Goal: Navigation & Orientation: Understand site structure

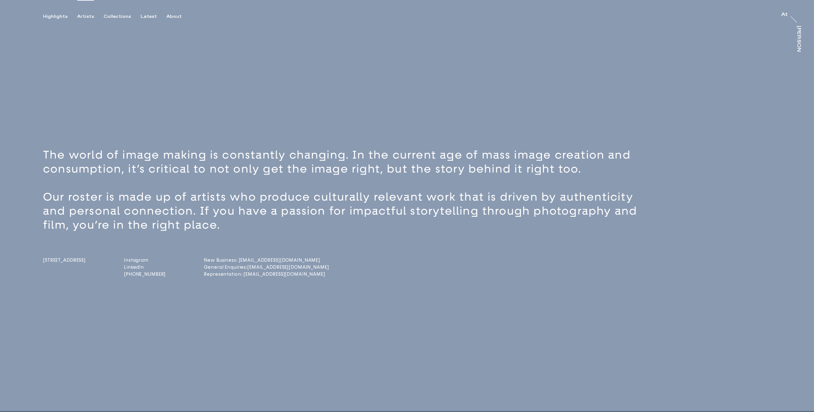
click at [85, 16] on div "Artists" at bounding box center [85, 17] width 17 height 6
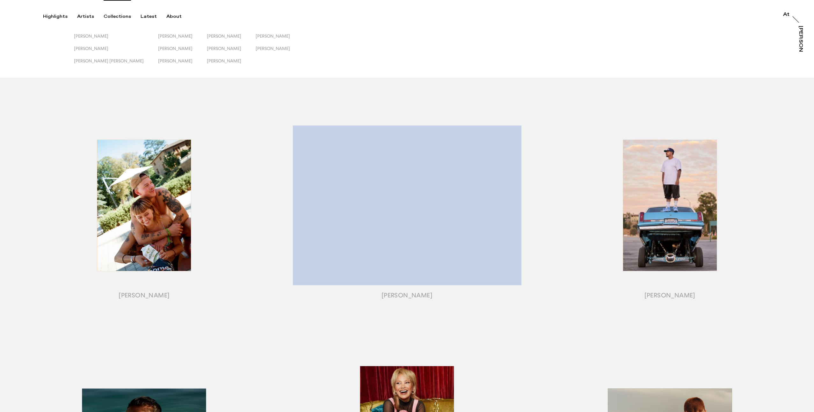
click at [125, 15] on div "Collections" at bounding box center [117, 17] width 27 height 6
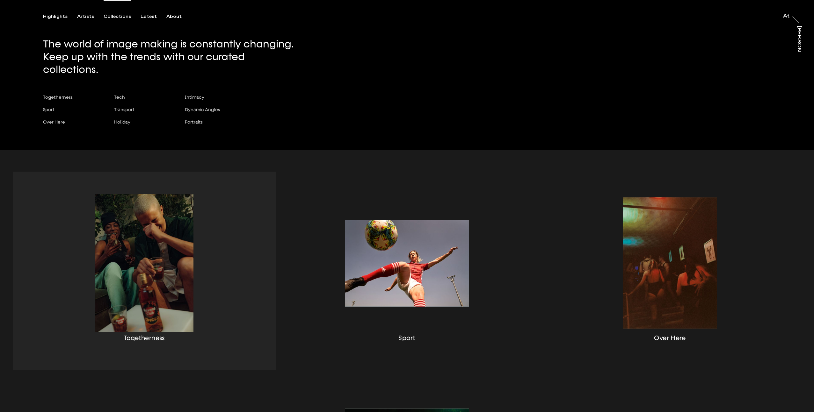
click at [170, 241] on div "button" at bounding box center [144, 271] width 263 height 199
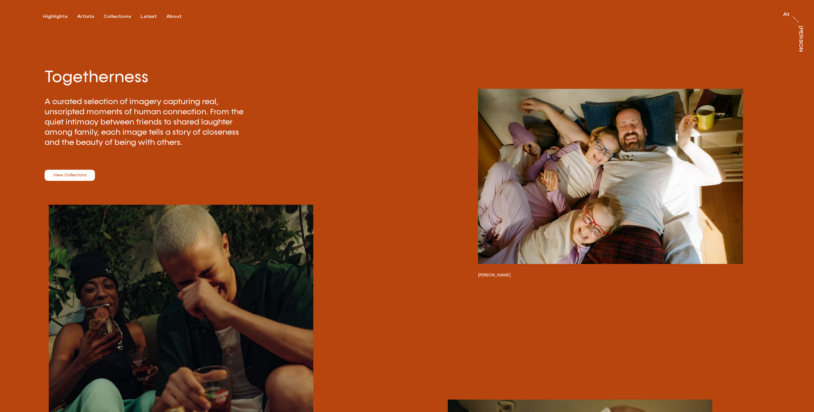
click at [55, 175] on link "View Collections" at bounding box center [70, 175] width 50 height 11
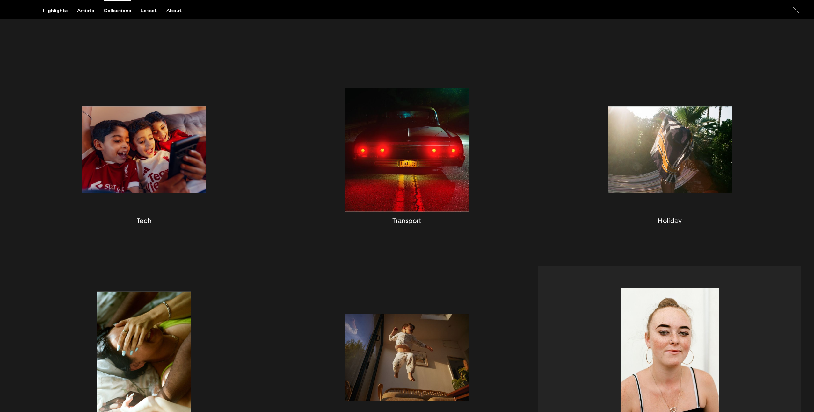
scroll to position [313, 0]
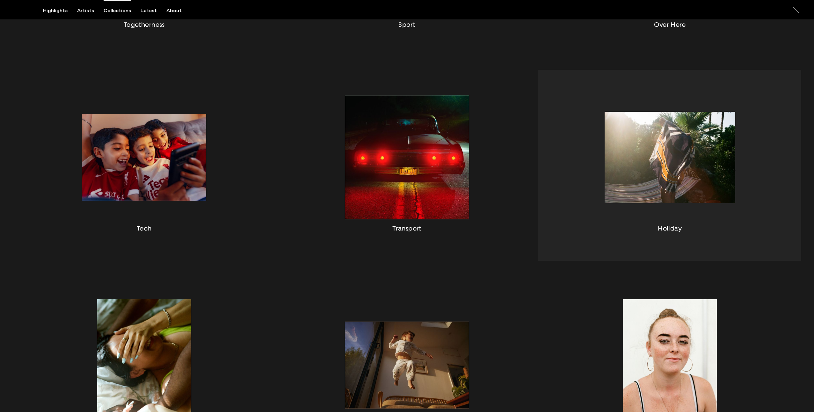
click at [631, 152] on div "button" at bounding box center [669, 165] width 263 height 191
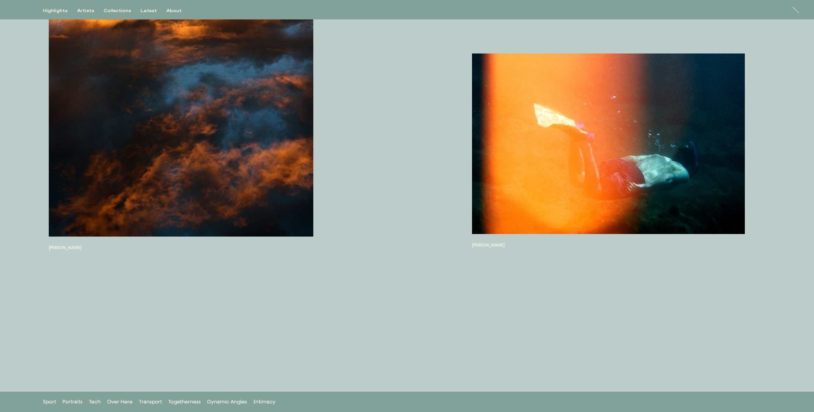
scroll to position [7996, 0]
click at [119, 10] on div "Collections" at bounding box center [117, 11] width 27 height 6
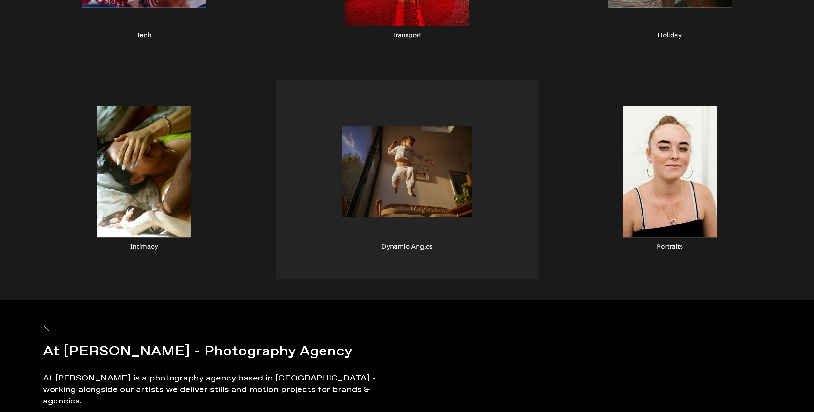
scroll to position [468, 0]
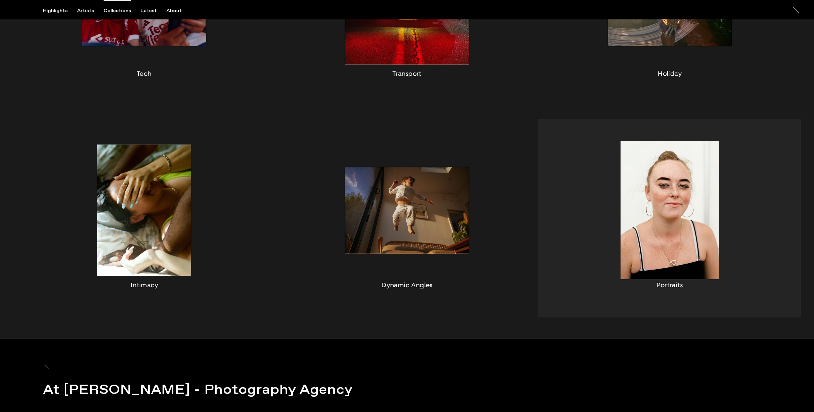
click at [660, 244] on div "button" at bounding box center [669, 218] width 263 height 199
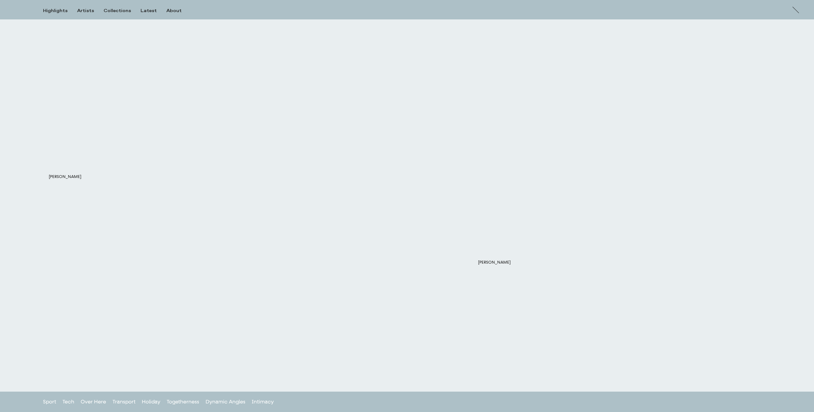
scroll to position [6414, 0]
